Goal: Information Seeking & Learning: Learn about a topic

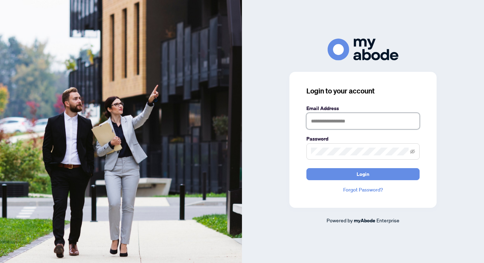
click at [345, 121] on input "text" at bounding box center [362, 121] width 113 height 16
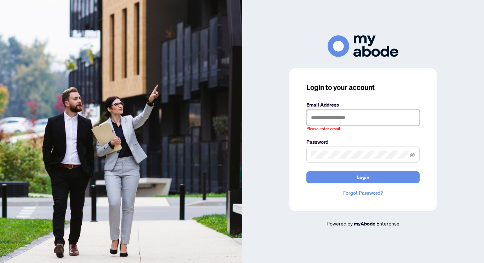
type input "**********"
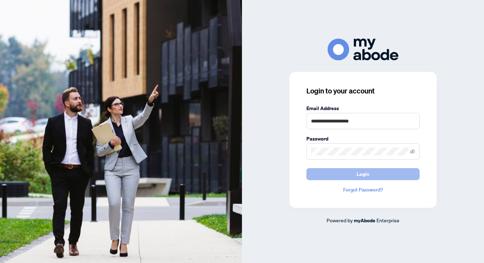
click at [336, 177] on button "Login" at bounding box center [362, 174] width 113 height 12
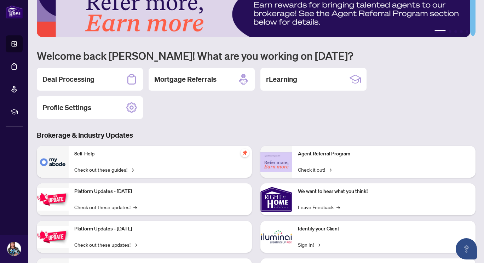
scroll to position [19, 0]
click at [314, 79] on div "rLearning" at bounding box center [313, 79] width 106 height 23
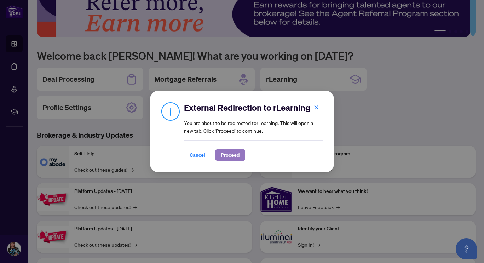
click at [230, 154] on span "Proceed" at bounding box center [230, 154] width 19 height 11
